Goal: Use online tool/utility: Utilize a website feature to perform a specific function

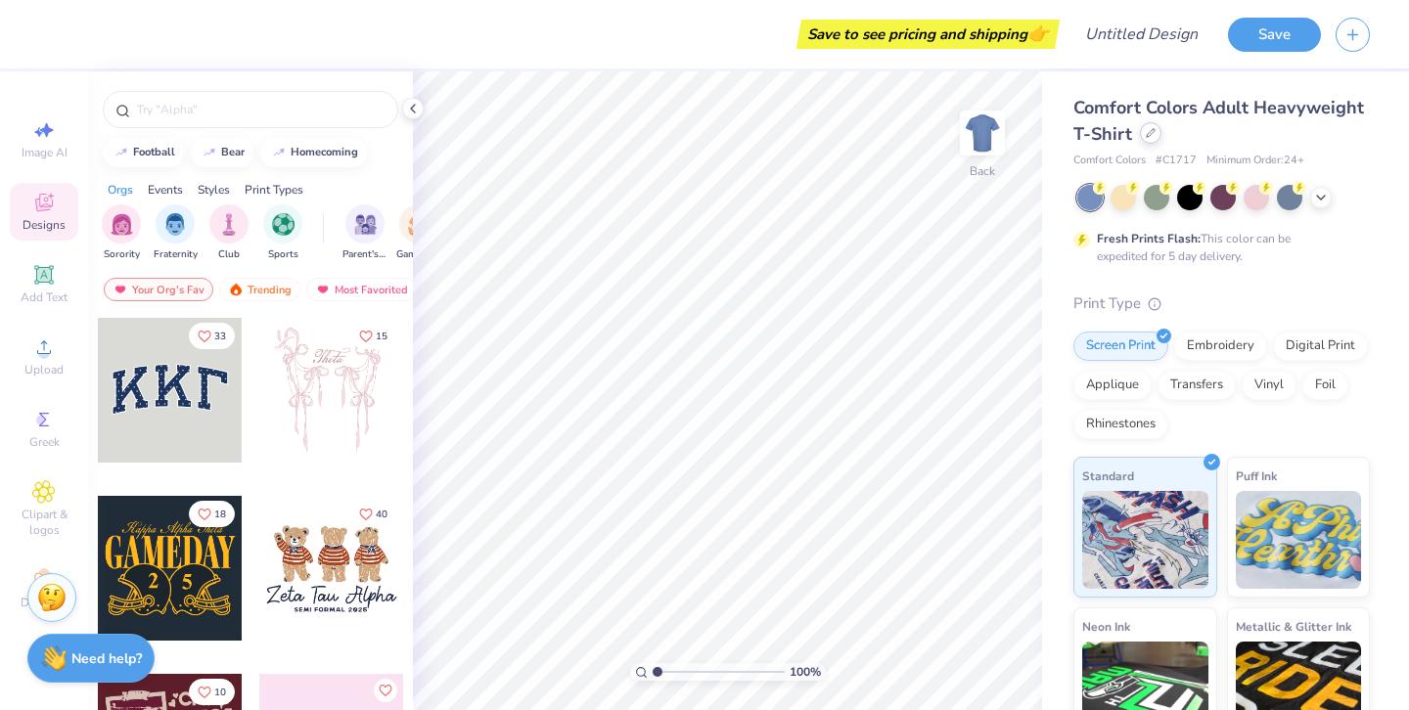
click at [1161, 138] on div at bounding box center [1151, 133] width 22 height 22
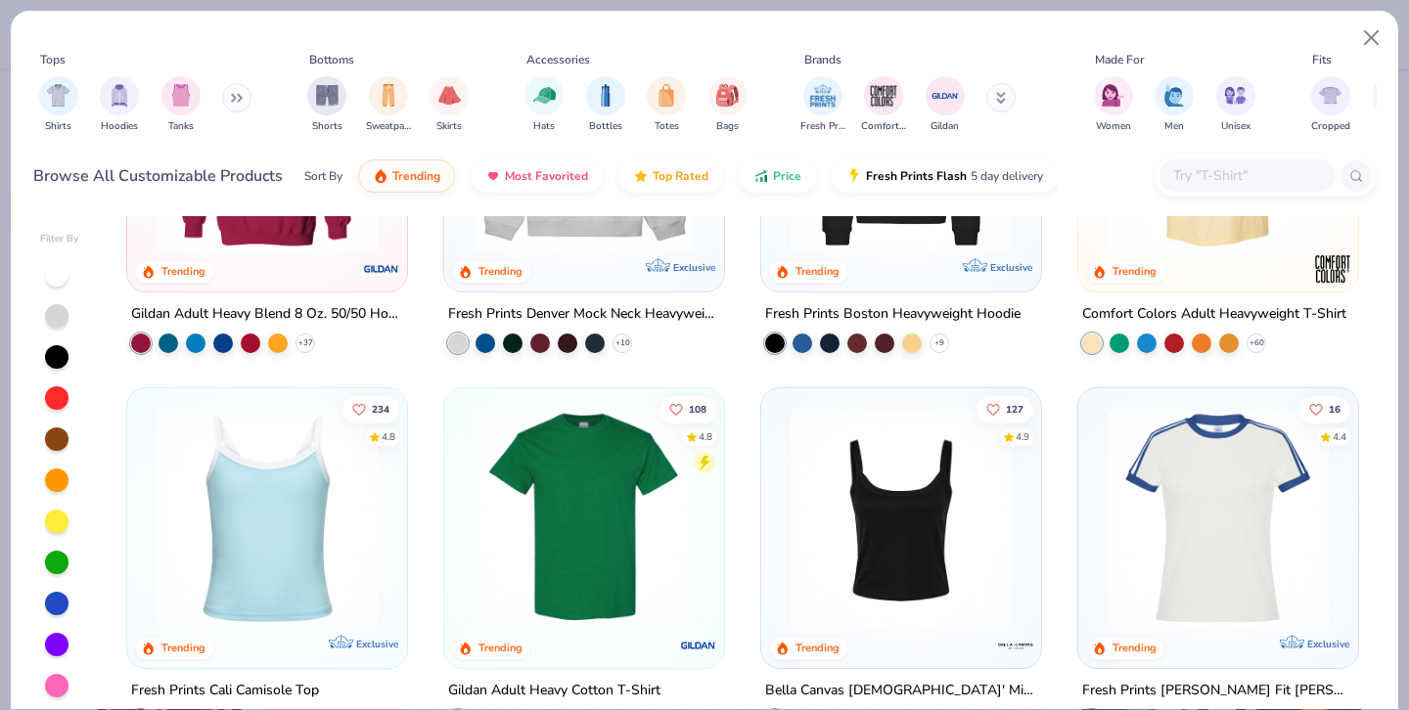
scroll to position [245, 0]
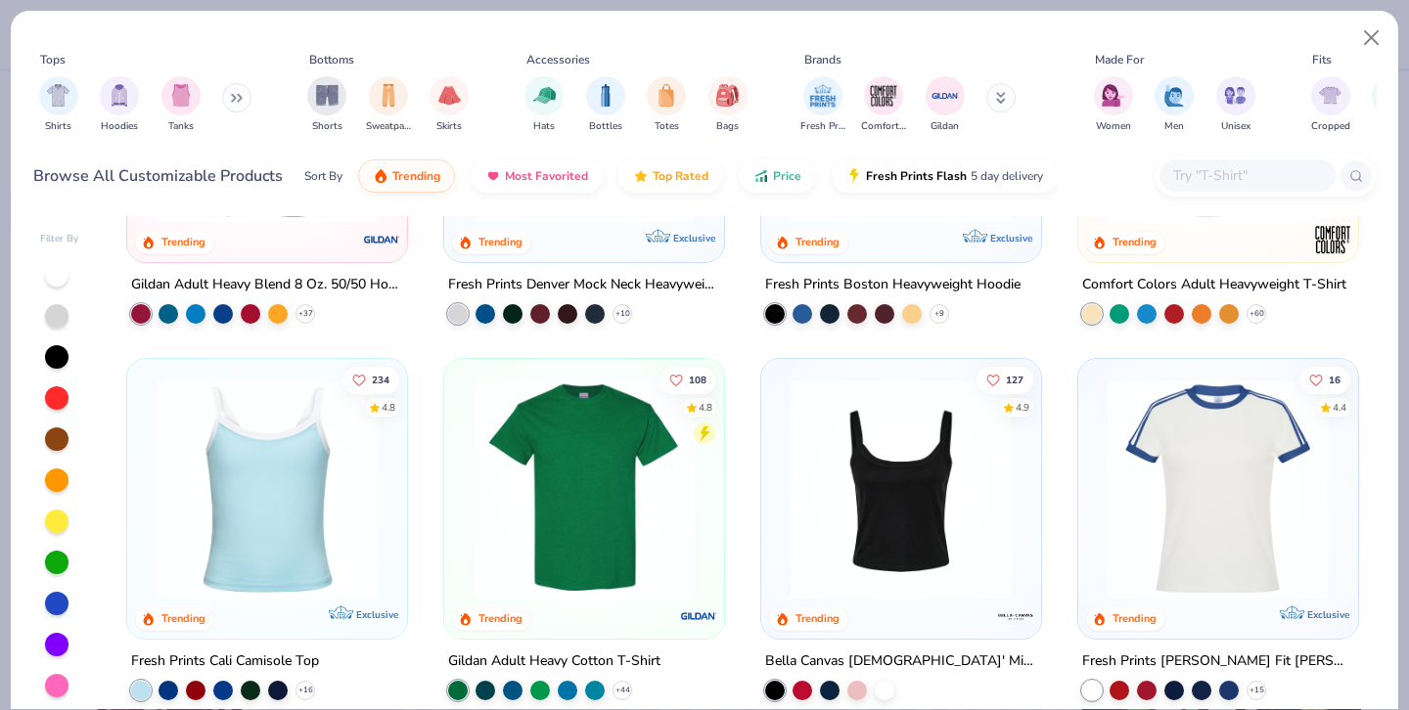
click at [563, 518] on img at bounding box center [584, 489] width 241 height 221
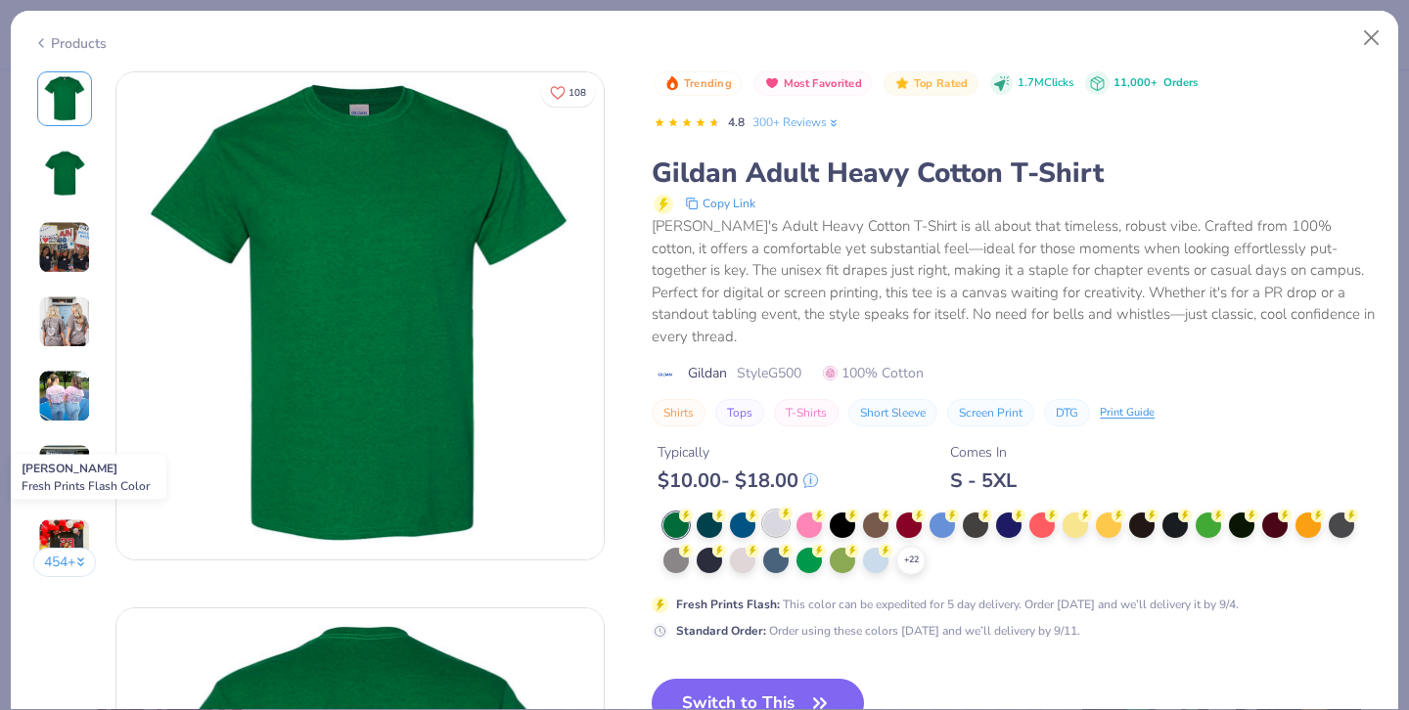
click at [771, 525] on div at bounding box center [775, 523] width 25 height 25
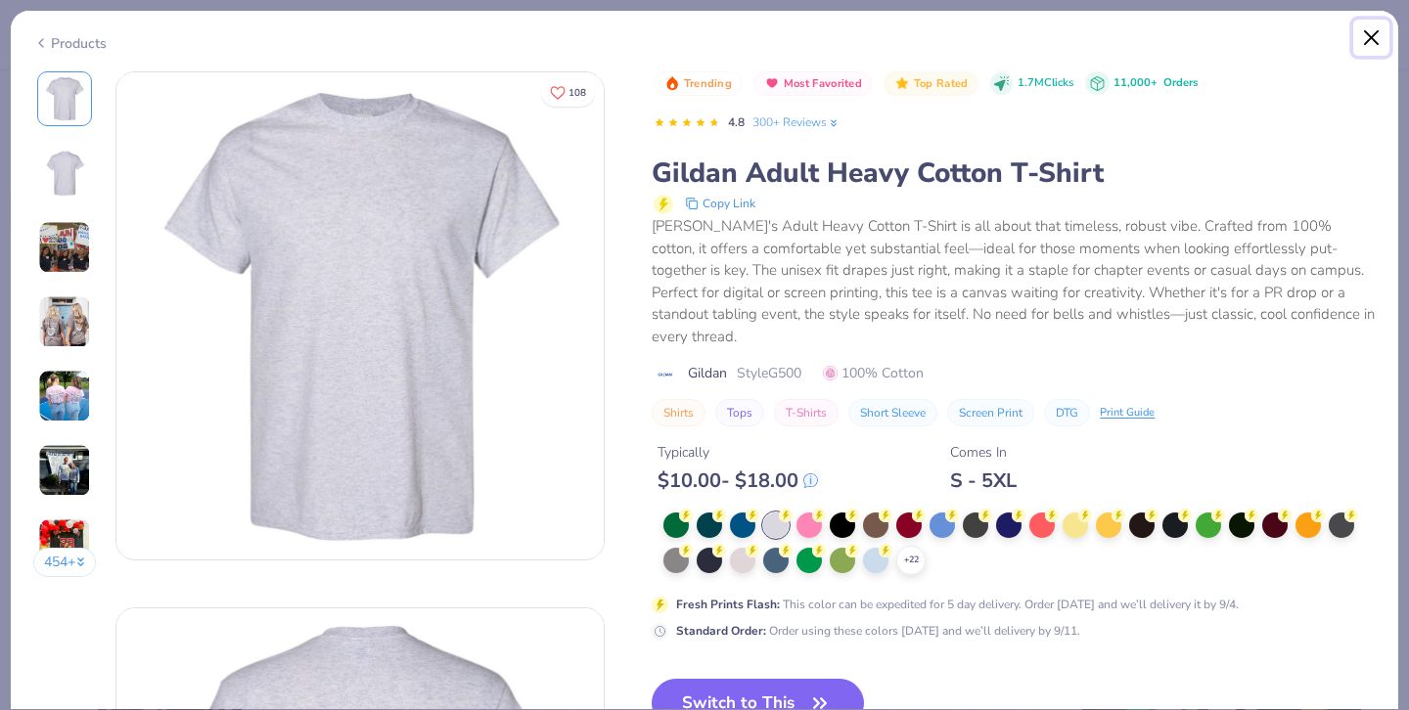
click at [1382, 44] on button "Close" at bounding box center [1371, 38] width 37 height 37
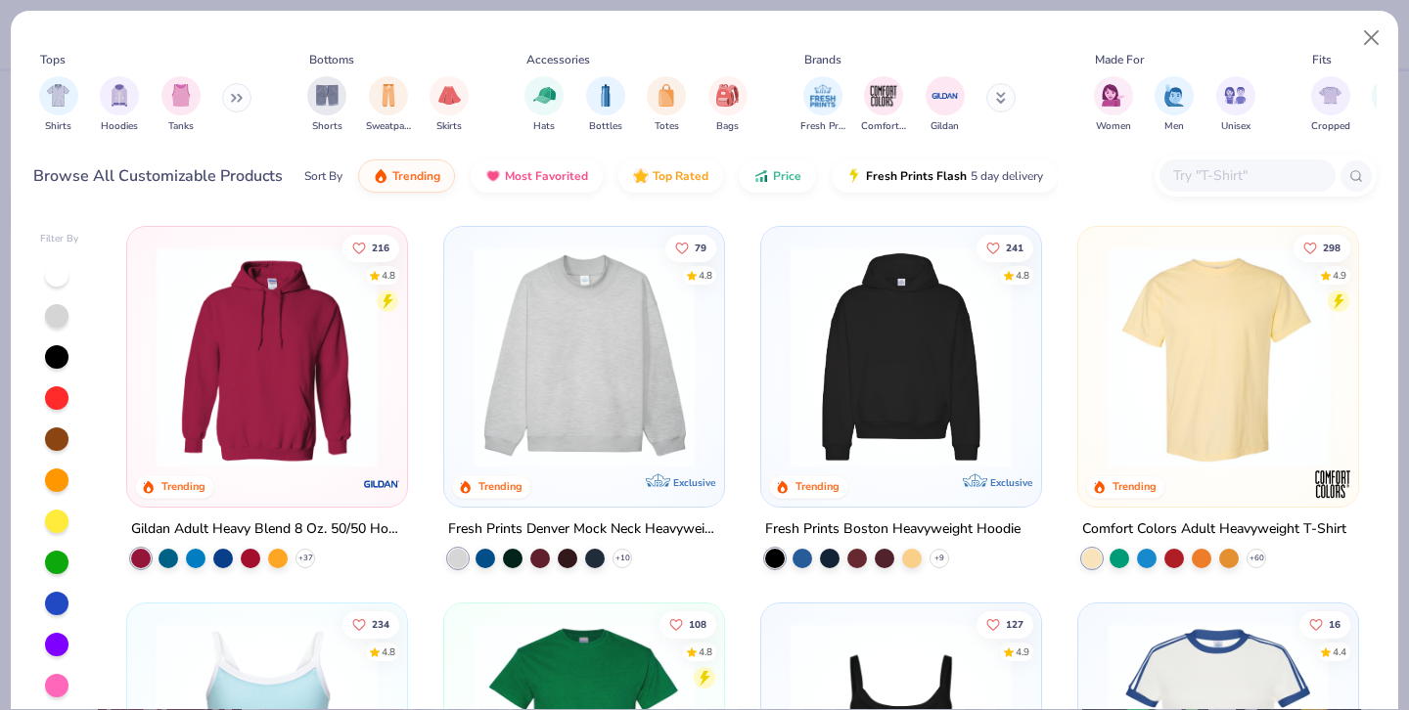
click at [563, 412] on img at bounding box center [584, 357] width 241 height 221
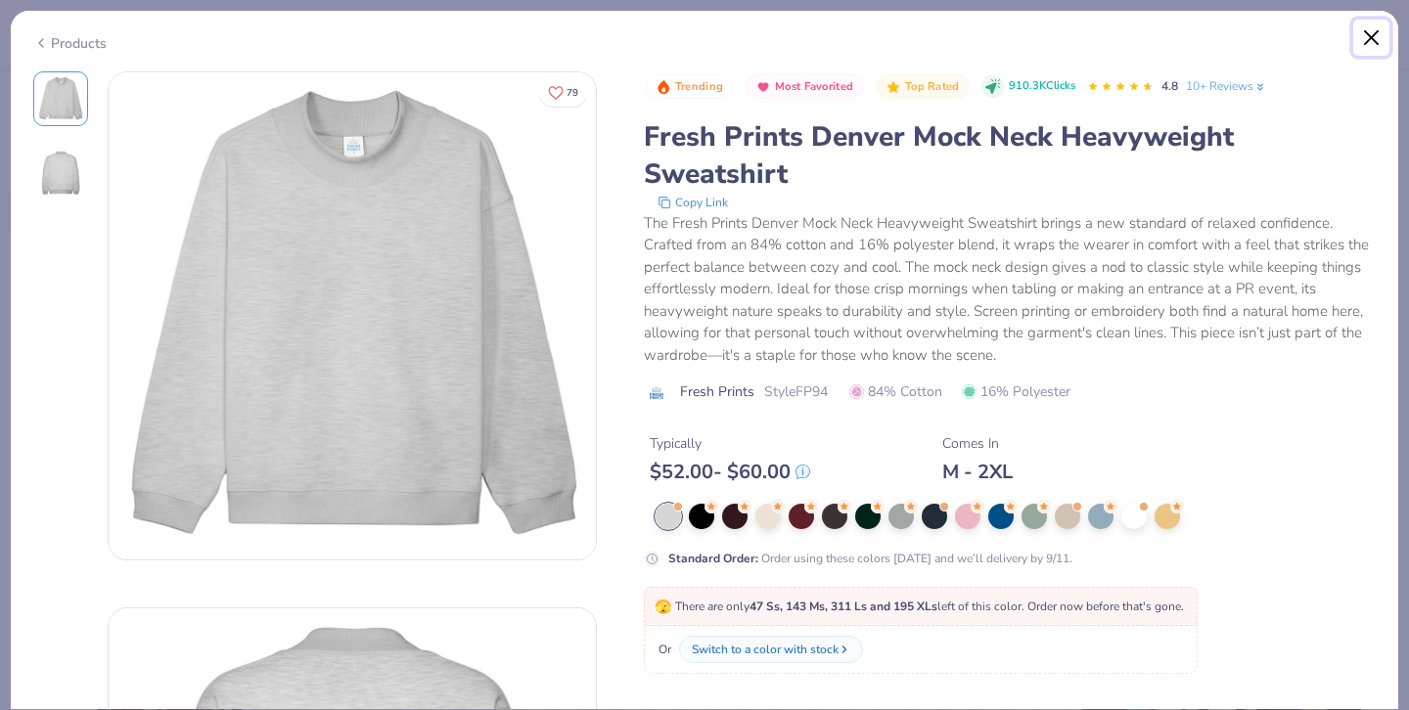
click at [1370, 32] on button "Close" at bounding box center [1371, 38] width 37 height 37
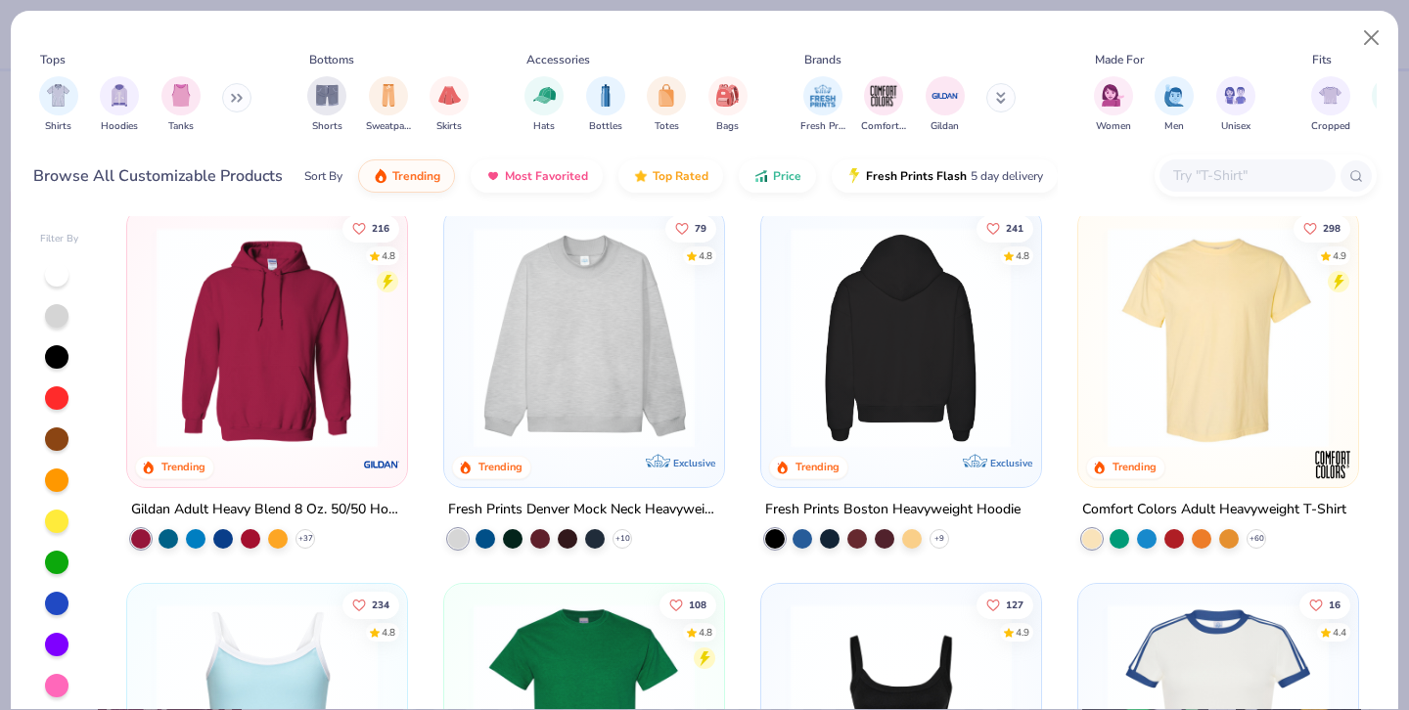
scroll to position [24, 0]
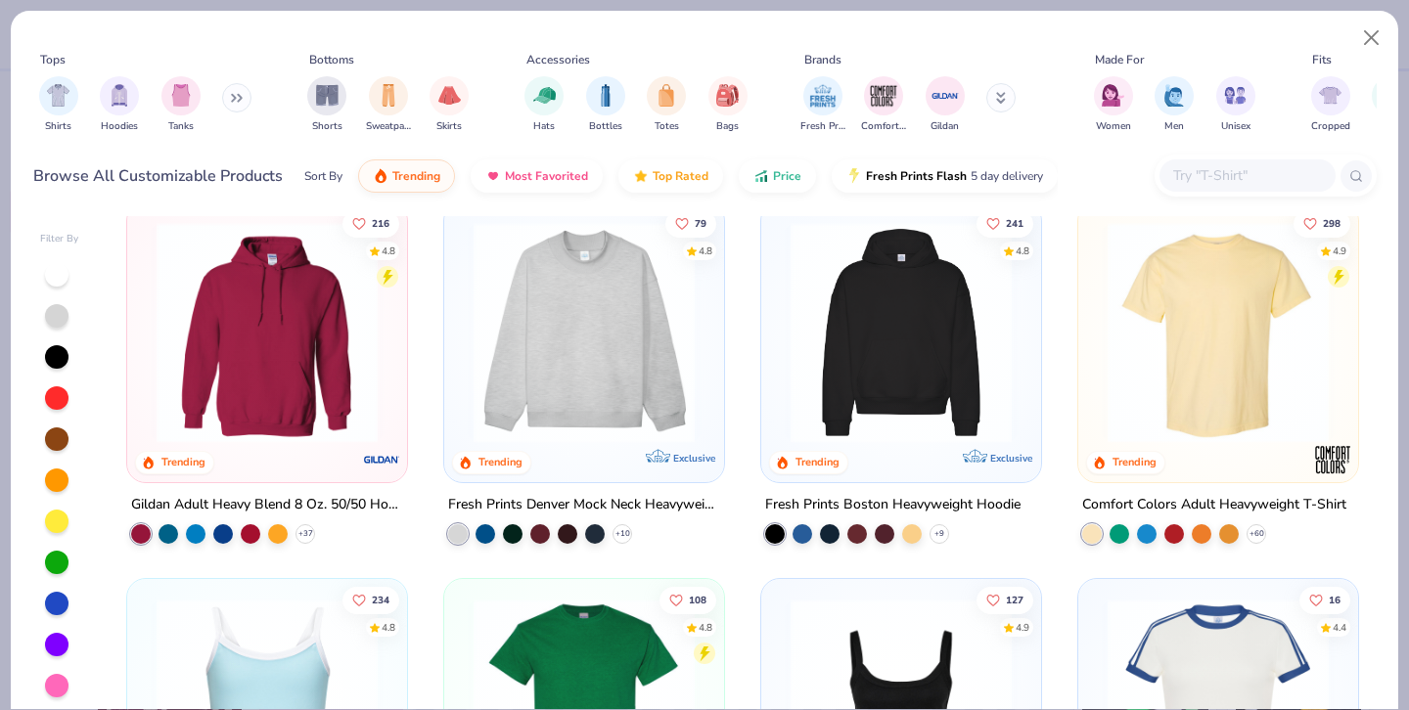
click at [1200, 169] on input "text" at bounding box center [1246, 175] width 151 height 23
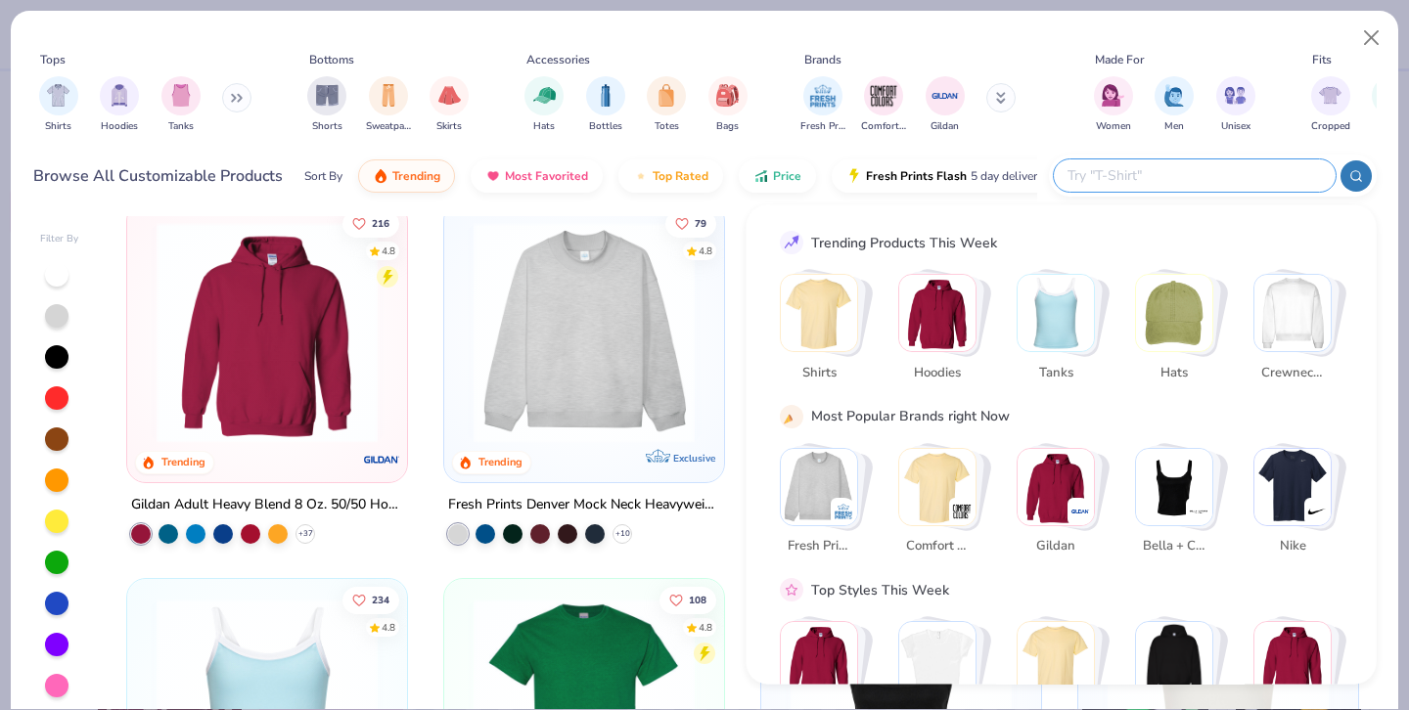
scroll to position [68, 0]
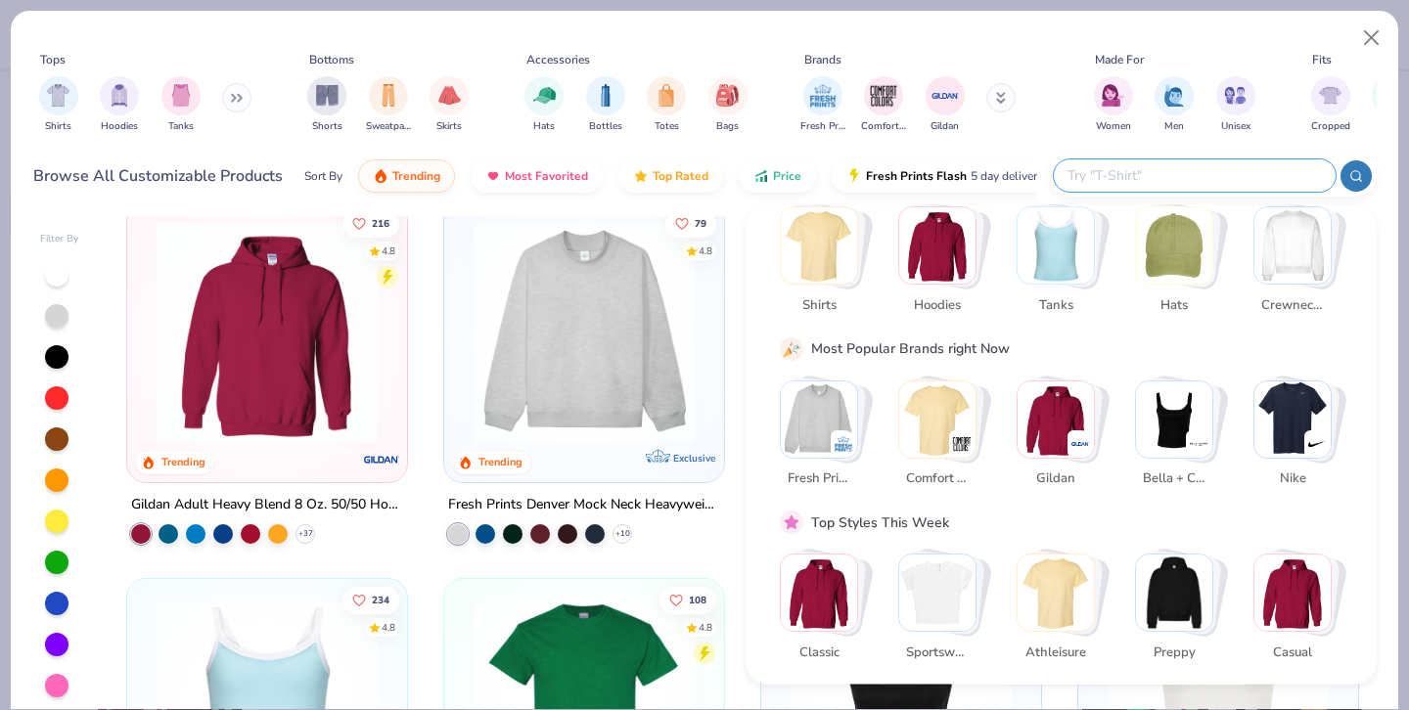
click at [931, 589] on img "Stack Card Button Sportswear" at bounding box center [937, 593] width 76 height 76
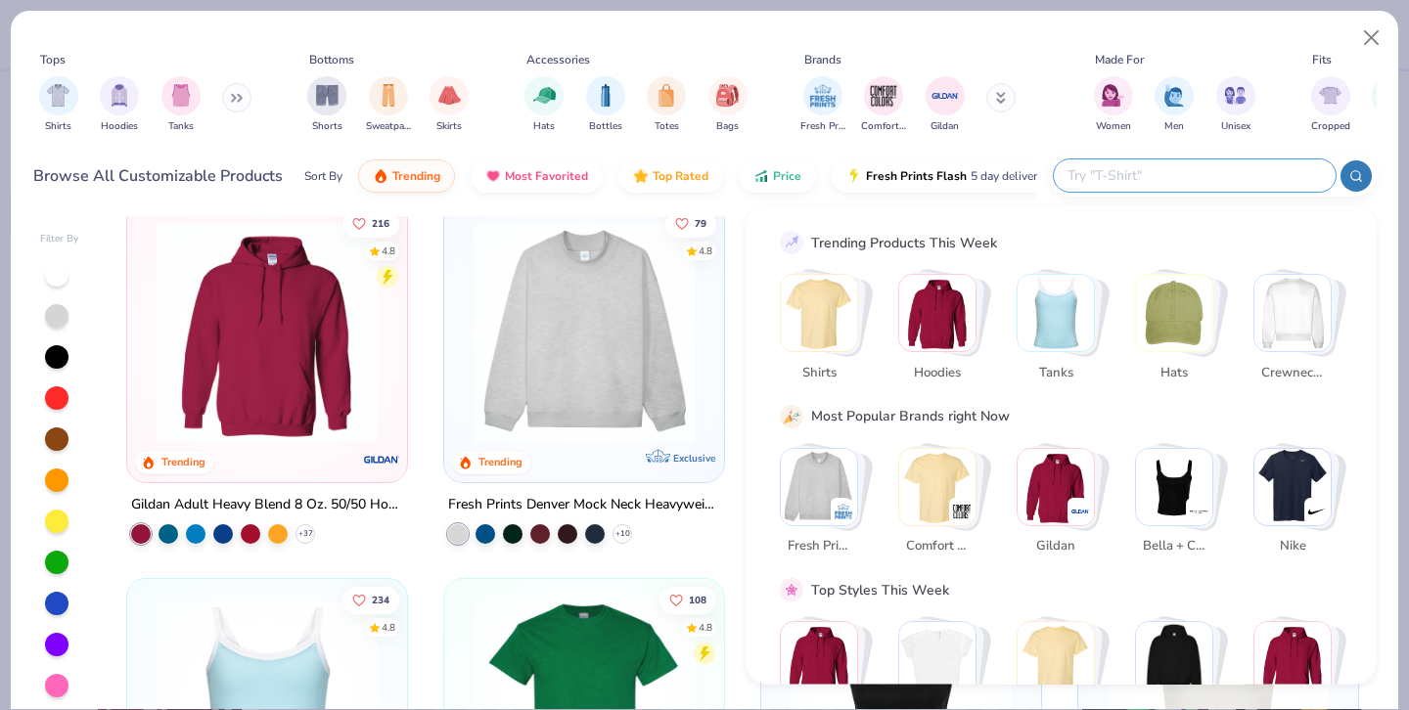
click at [1199, 179] on input "text" at bounding box center [1193, 175] width 256 height 23
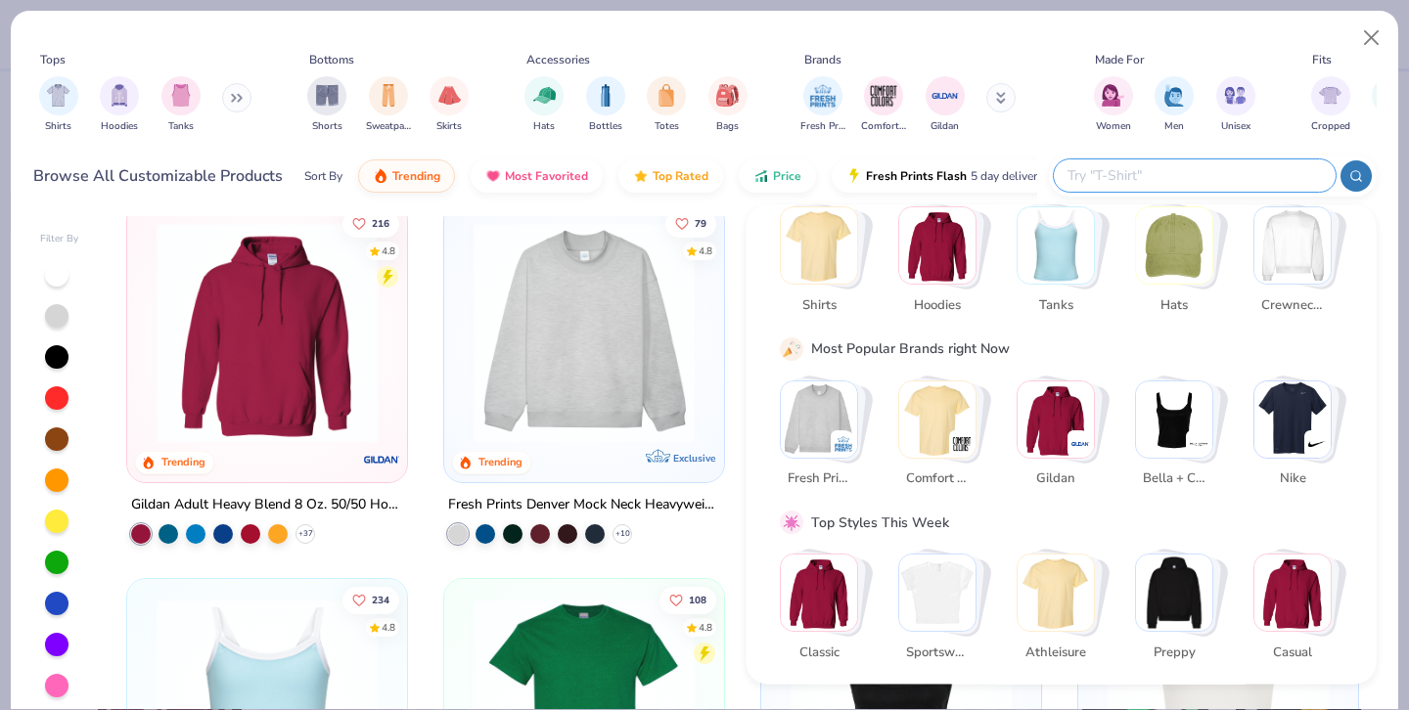
click at [929, 611] on img "Stack Card Button Sportswear" at bounding box center [937, 593] width 76 height 76
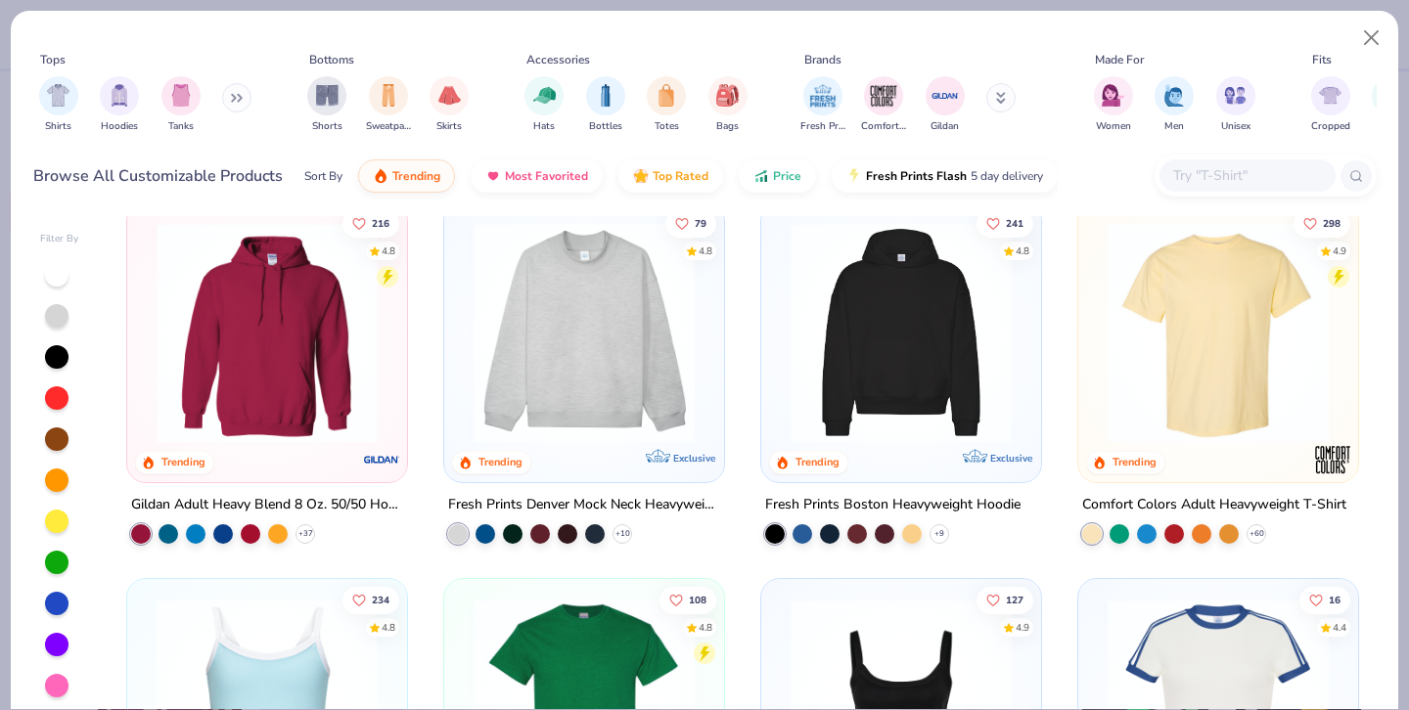
click at [1221, 175] on input "text" at bounding box center [1246, 175] width 151 height 23
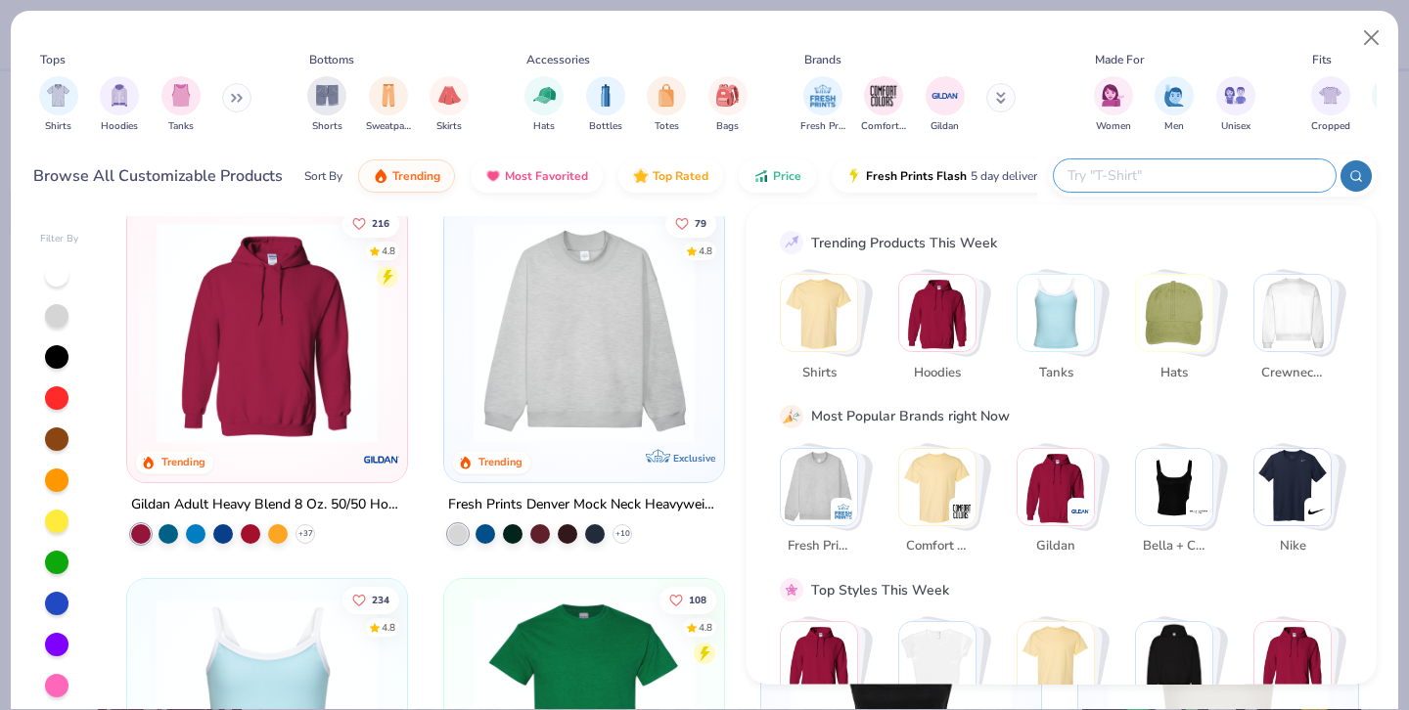
click at [849, 329] on img "Stack Card Button Shirts" at bounding box center [819, 313] width 76 height 76
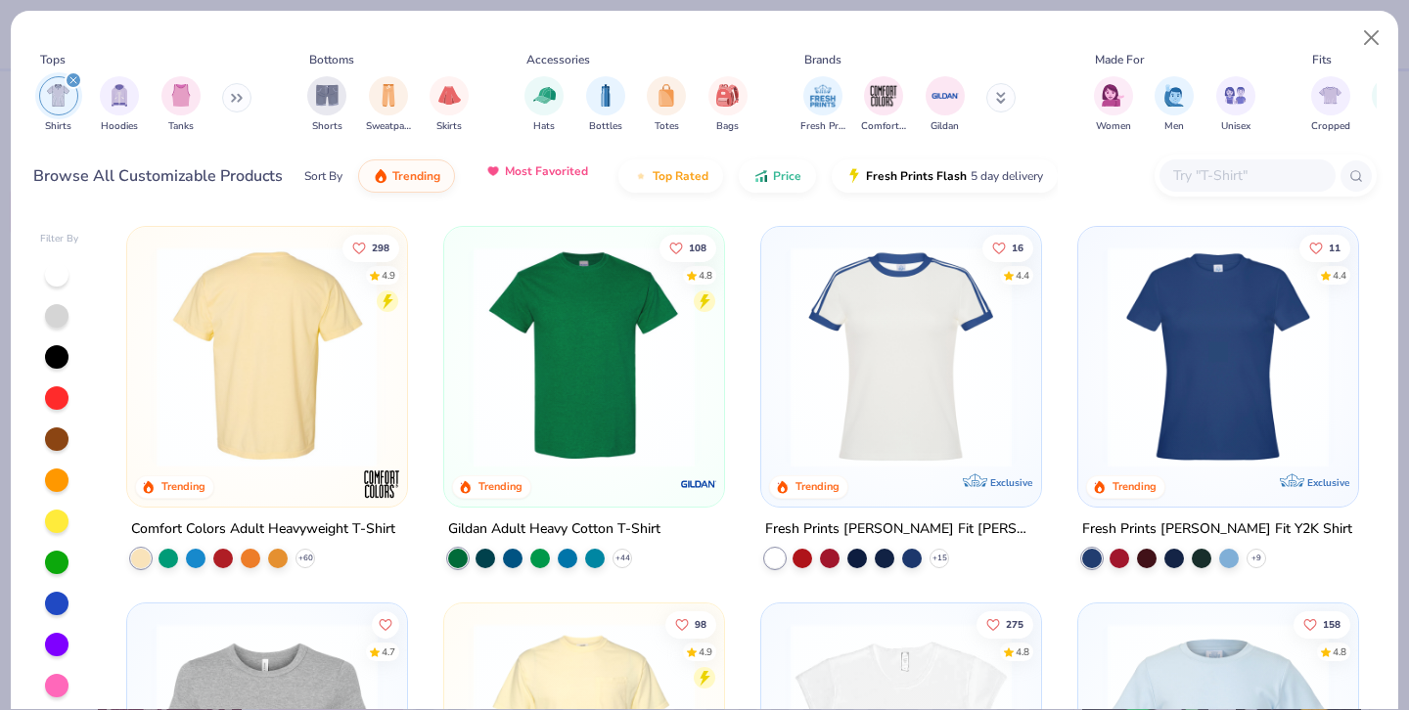
click at [495, 184] on button "Most Favorited" at bounding box center [537, 171] width 132 height 33
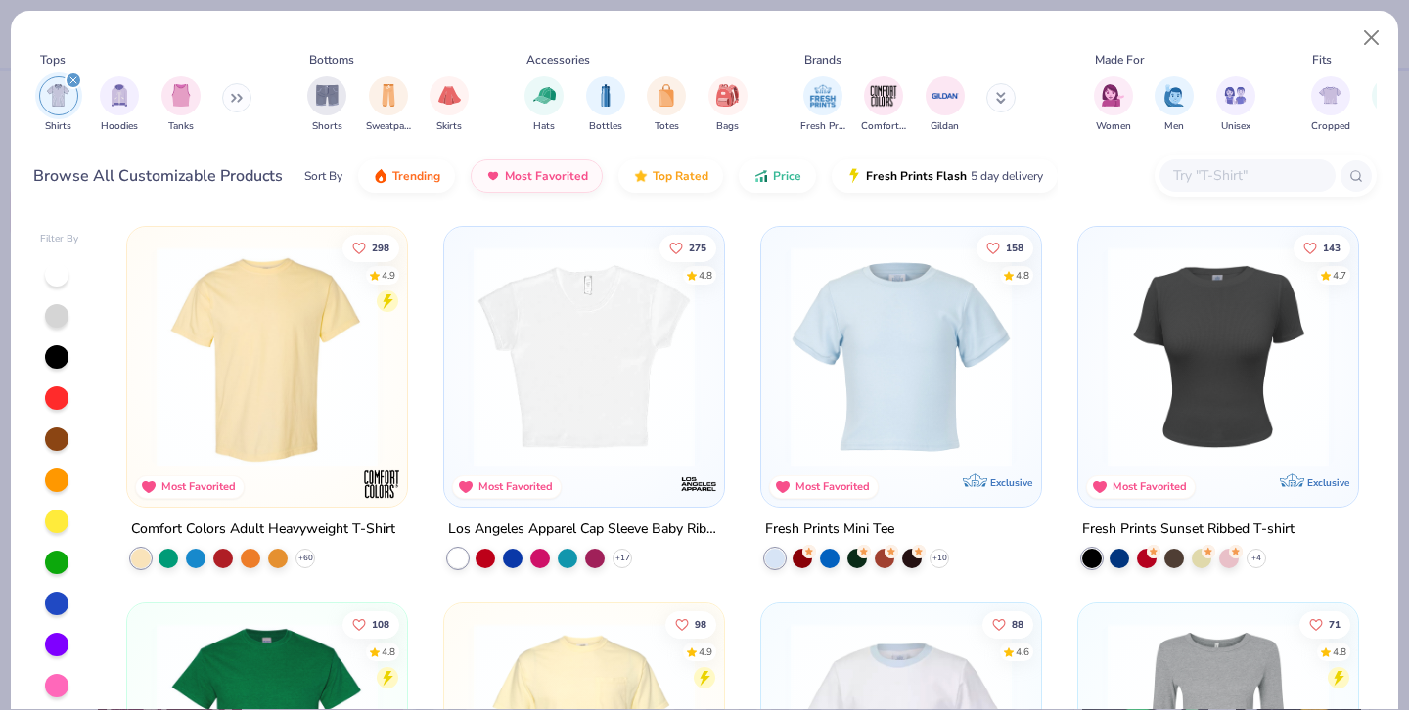
click at [583, 425] on img at bounding box center [584, 357] width 241 height 221
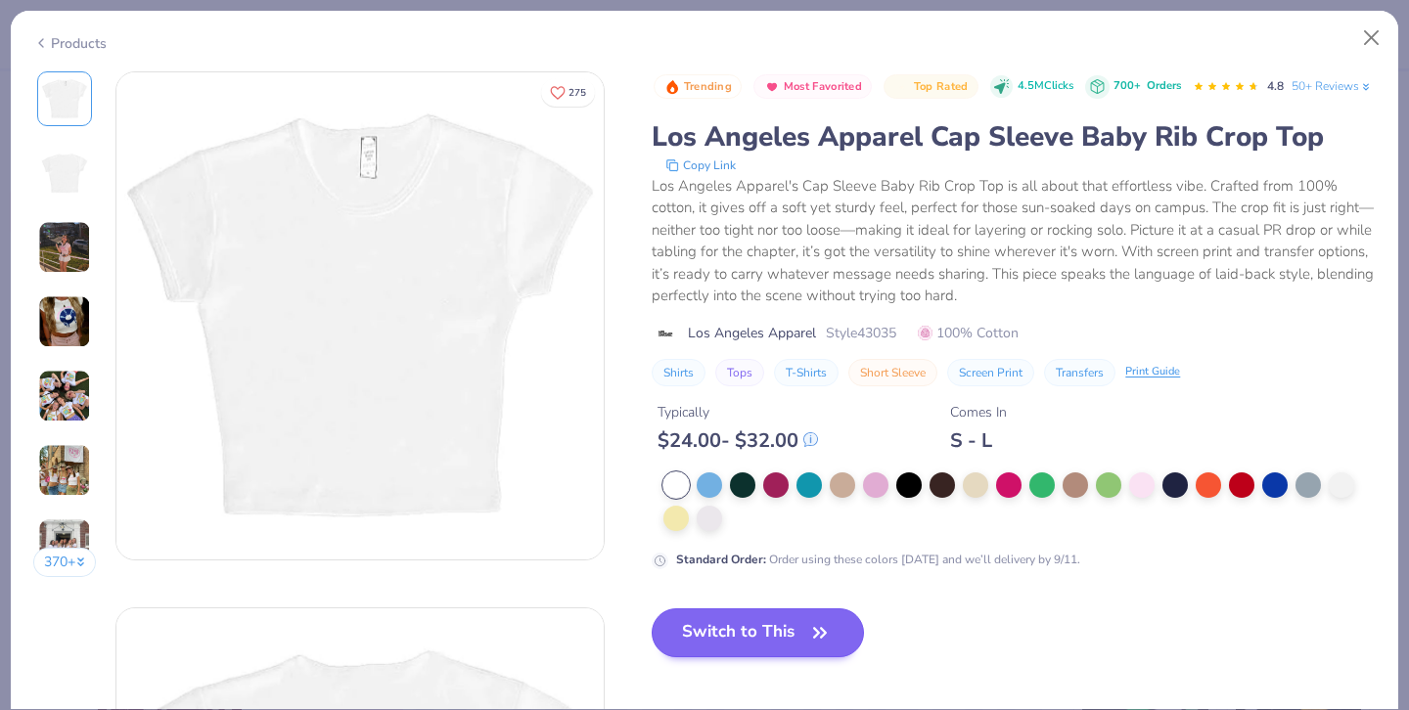
click at [767, 630] on div "Trending Most Favorited Top Rated 4.5M Clicks 700+ Orders 4.8 50+ Reviews Los A…" at bounding box center [1014, 379] width 724 height 617
click at [751, 657] on button "Switch to This" at bounding box center [758, 633] width 212 height 49
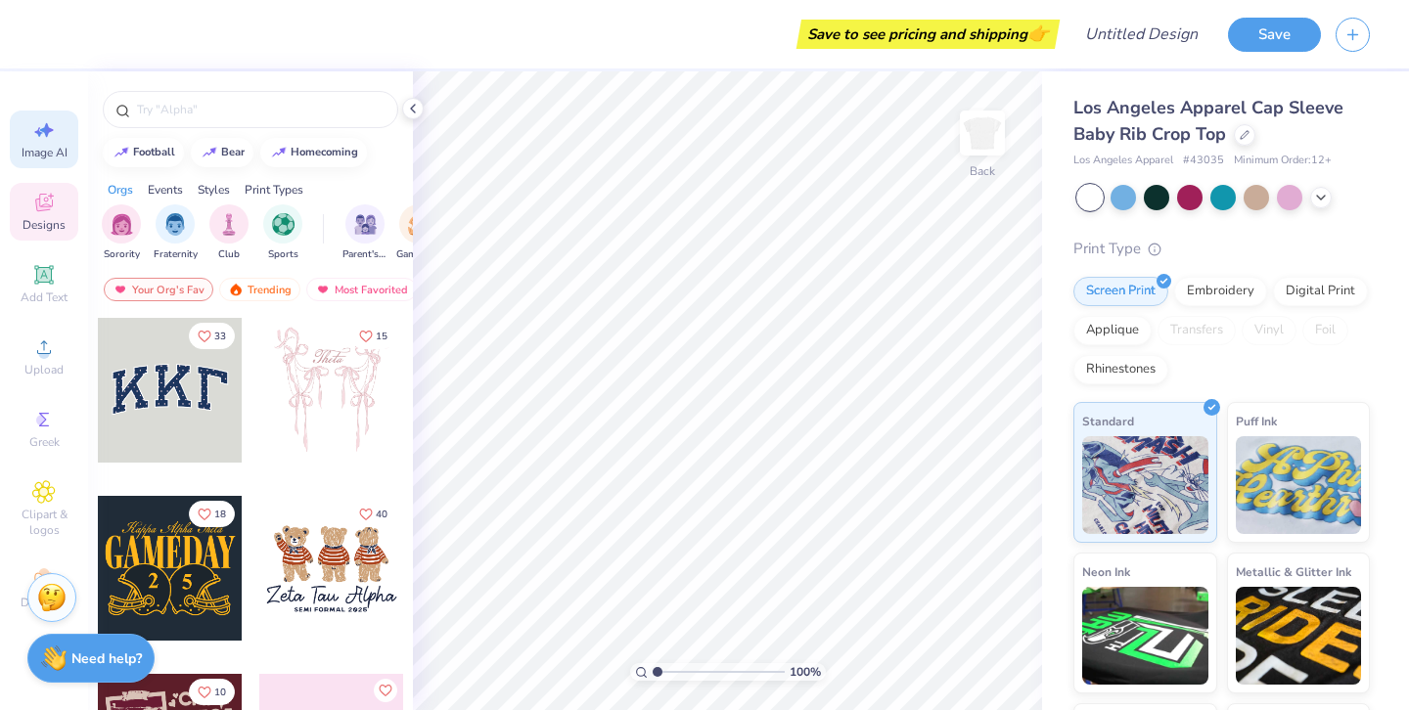
click at [48, 132] on icon at bounding box center [47, 130] width 14 height 15
select select "4"
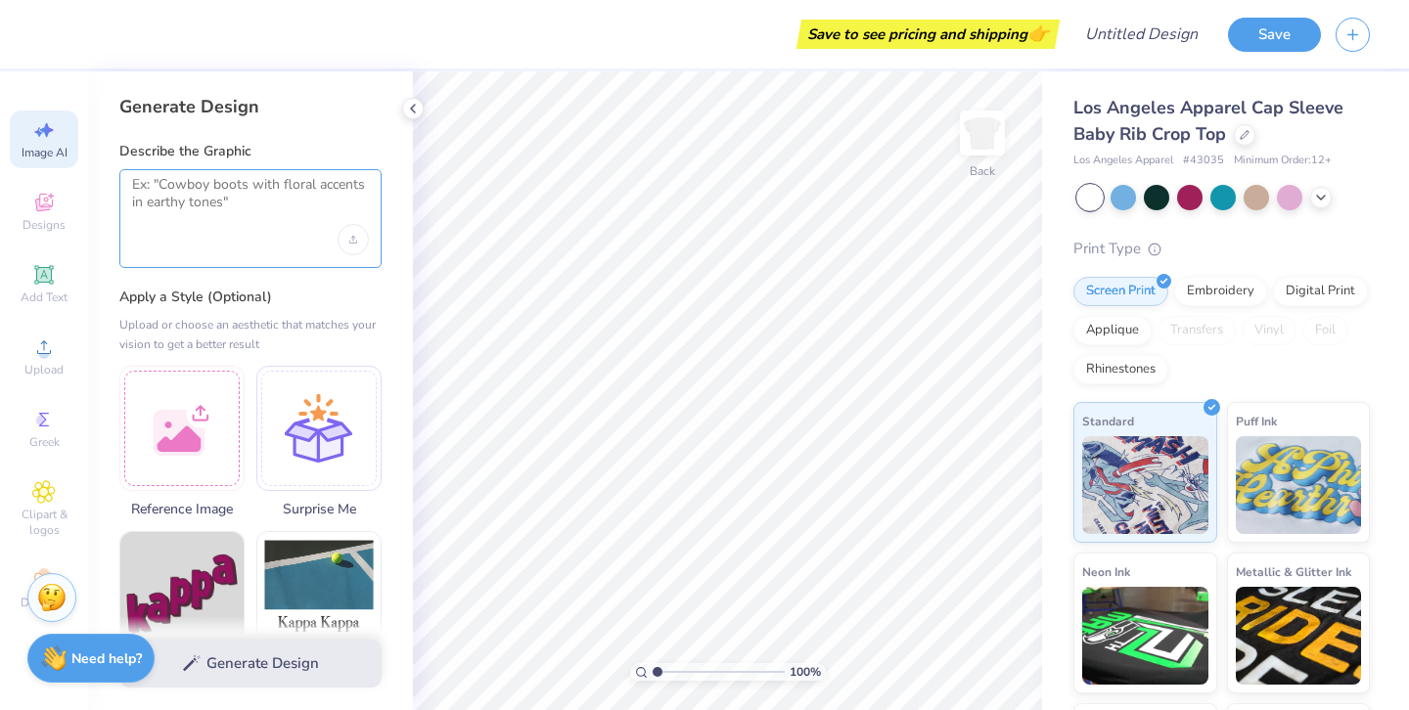
click at [266, 211] on textarea at bounding box center [250, 200] width 237 height 49
paste textarea "lambda theta nu, incorporate roses and color burgundy, make it cute"
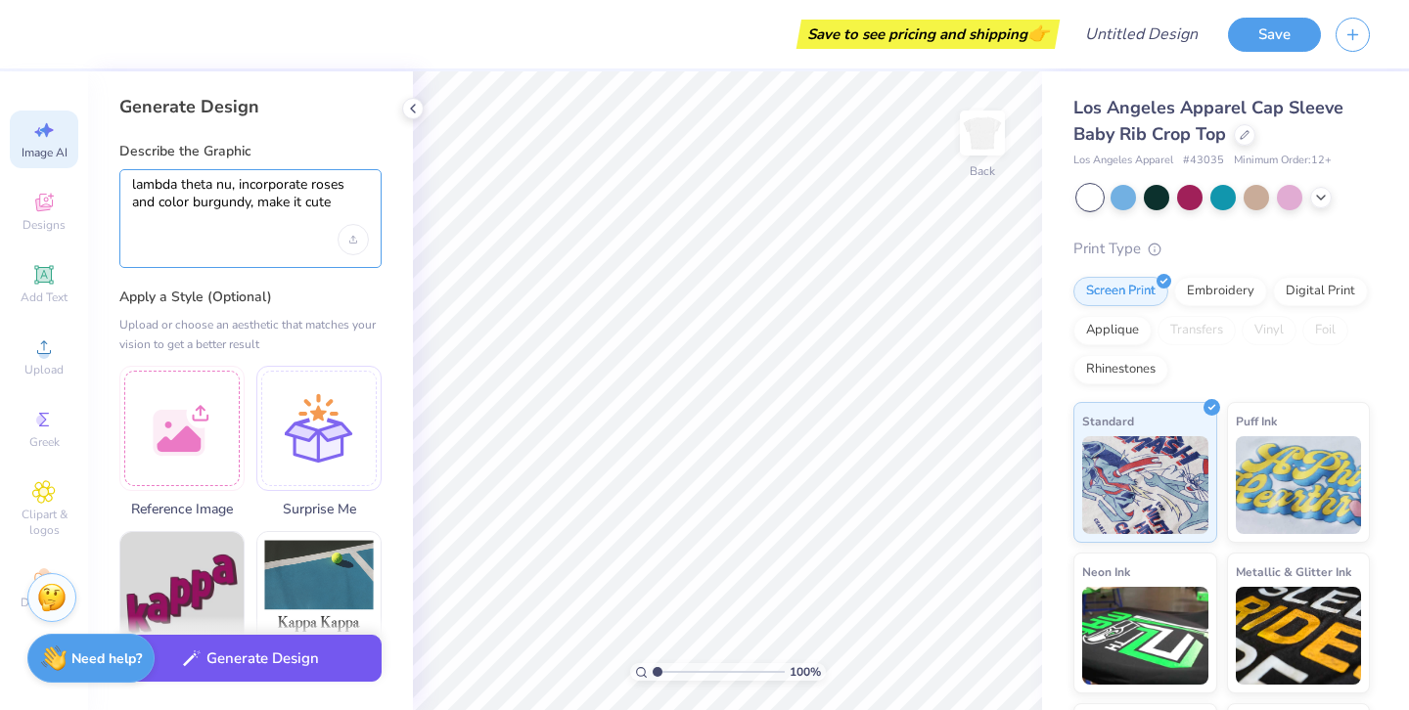
type textarea "lambda theta nu, incorporate roses and color burgundy, make it cute"
click at [274, 669] on button "Generate Design" at bounding box center [250, 659] width 262 height 48
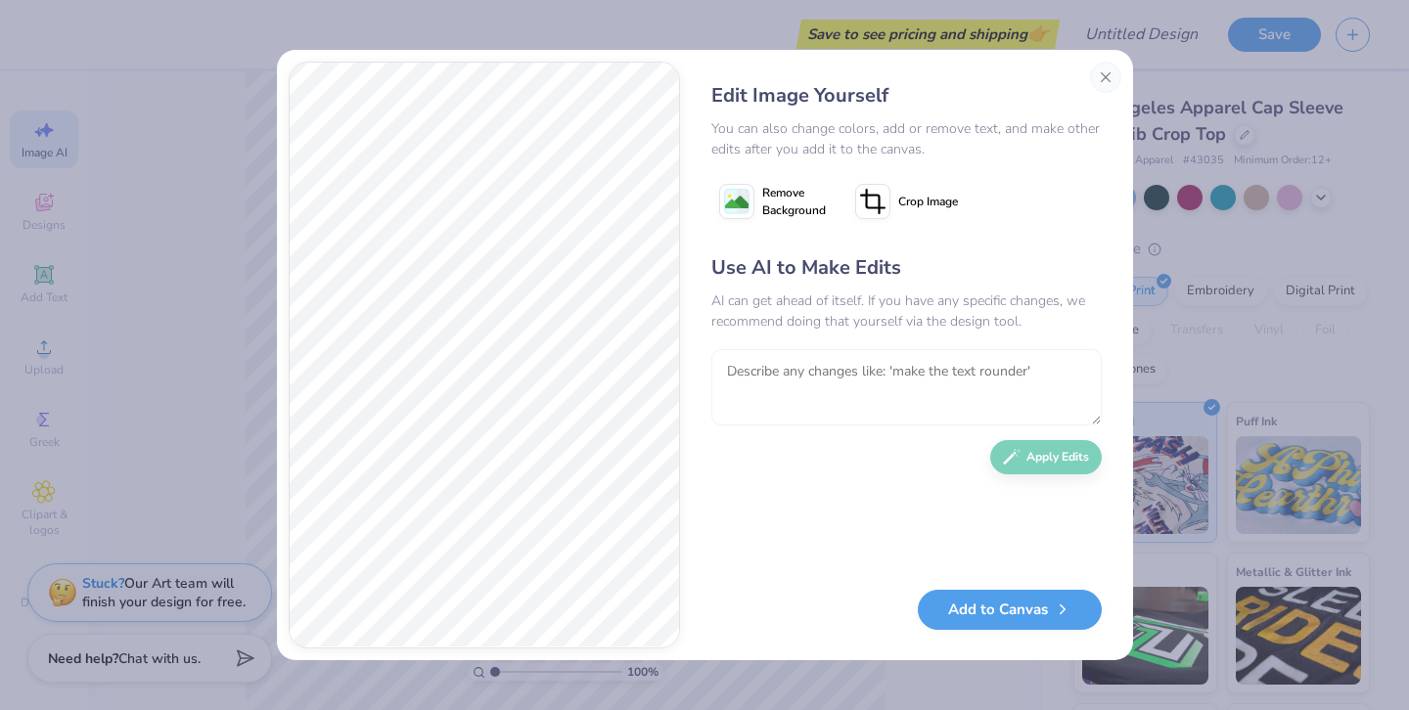
click at [725, 388] on textarea at bounding box center [906, 387] width 390 height 76
type textarea "t"
type textarea "no make it cute and trendy"
click at [1015, 464] on button "Apply Edits" at bounding box center [1046, 452] width 112 height 34
